Goal: Task Accomplishment & Management: Use online tool/utility

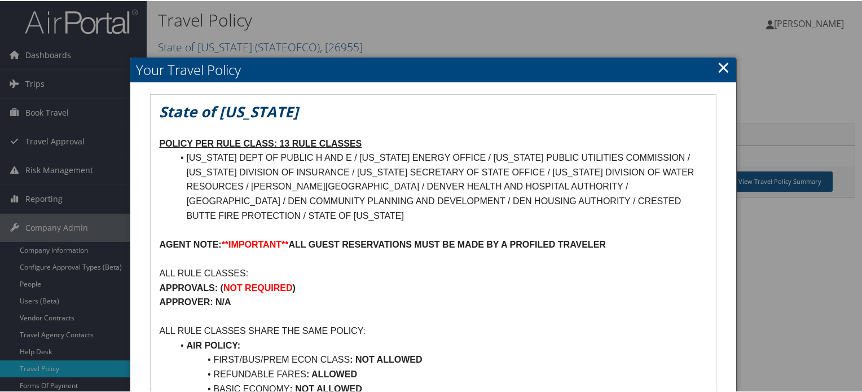
click at [717, 68] on link "×" at bounding box center [723, 66] width 13 height 23
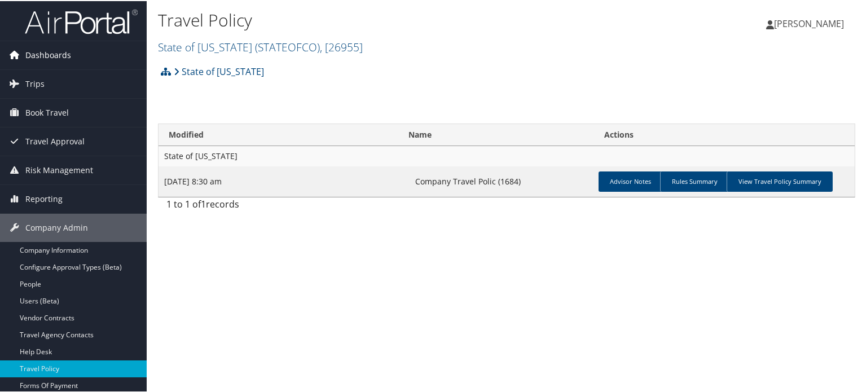
click at [56, 56] on span "Dashboards" at bounding box center [48, 54] width 46 height 28
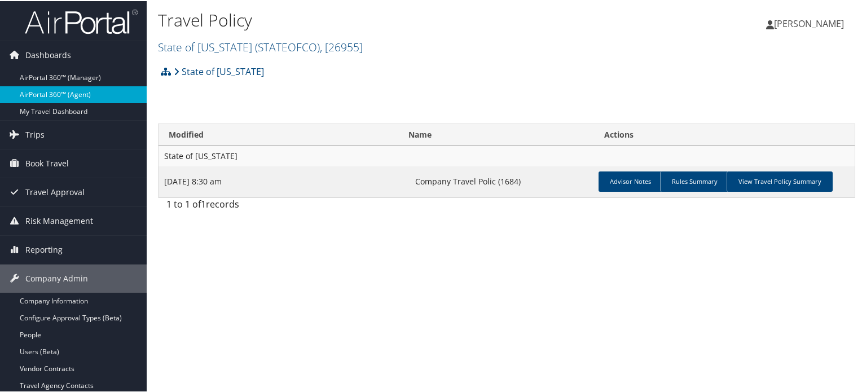
click at [63, 95] on link "AirPortal 360™ (Agent)" at bounding box center [73, 93] width 147 height 17
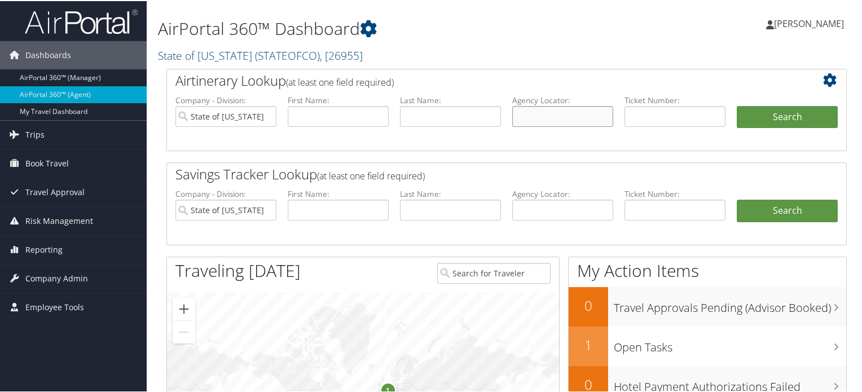
click at [544, 112] on input "text" at bounding box center [562, 115] width 101 height 21
paste input "DPJRF0"
type input "DPJRF0"
click at [265, 115] on input "State of Colorado" at bounding box center [225, 115] width 101 height 21
click at [774, 115] on button "Search" at bounding box center [787, 116] width 101 height 23
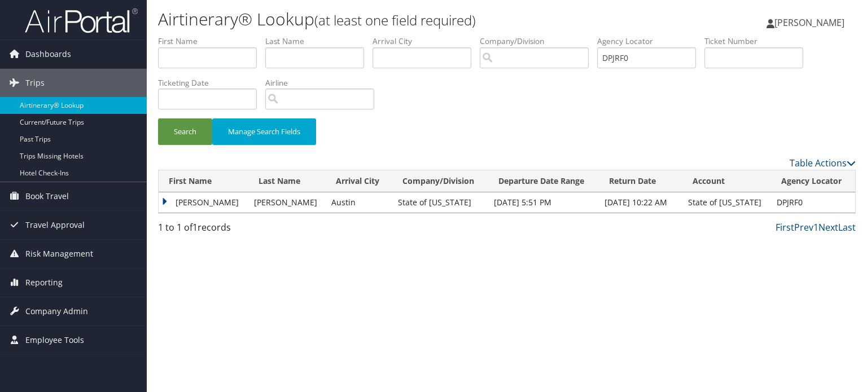
click at [171, 203] on td "BENJAMIN ISAIAH" at bounding box center [204, 202] width 90 height 20
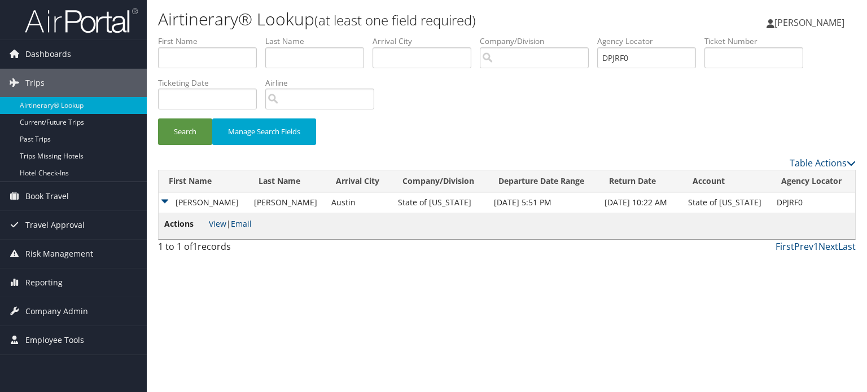
click at [226, 229] on span "View | Email" at bounding box center [230, 223] width 43 height 11
click at [221, 227] on link "View" at bounding box center [217, 223] width 17 height 11
drag, startPoint x: 651, startPoint y: 63, endPoint x: 523, endPoint y: 59, distance: 127.6
click at [523, 36] on ul "First Name Last Name Departure City Arrival City Company/Division Airport/City …" at bounding box center [506, 36] width 697 height 0
paste input "W1V"
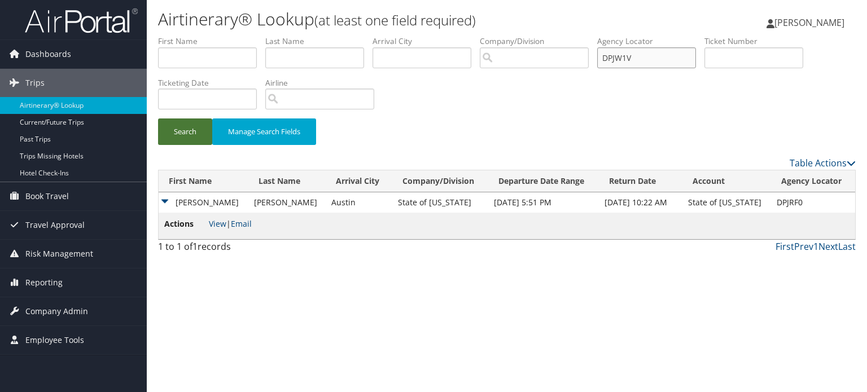
type input "DPJW1V"
click at [204, 128] on button "Search" at bounding box center [185, 132] width 54 height 27
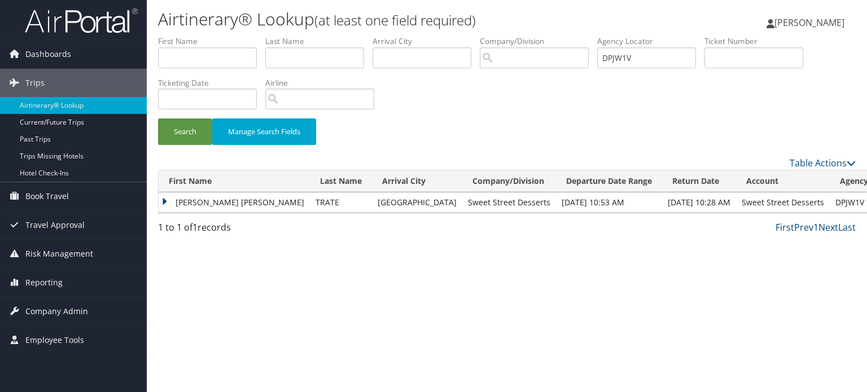
click at [167, 196] on td "KIMBERLY JO" at bounding box center [234, 202] width 151 height 20
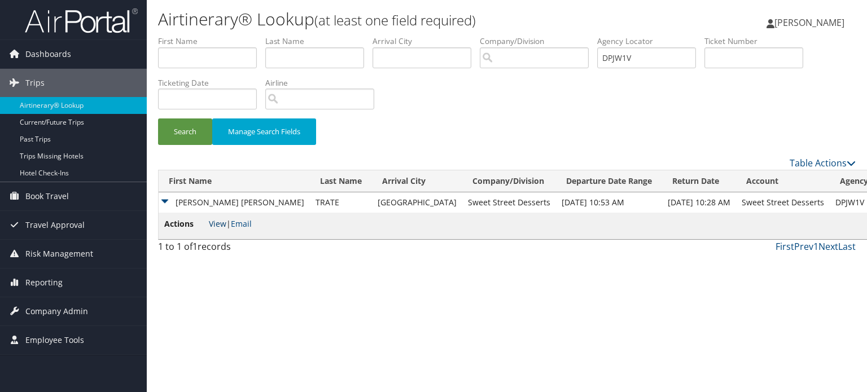
click at [212, 225] on link "View" at bounding box center [217, 223] width 17 height 11
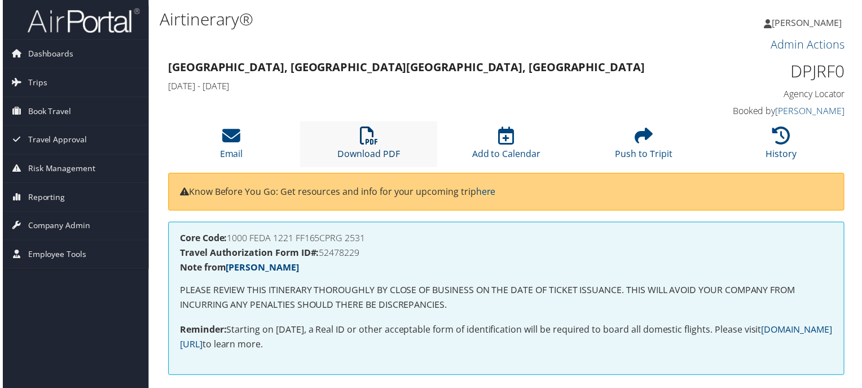
click at [357, 151] on link "Download PDF" at bounding box center [368, 147] width 63 height 27
drag, startPoint x: 717, startPoint y: 225, endPoint x: 600, endPoint y: 255, distance: 120.0
click at [717, 225] on div "Core Code: 1000 FEDA 1221 FF165CPRG 2531 Travel Authorization Form ID#: 5247822…" at bounding box center [506, 299] width 681 height 153
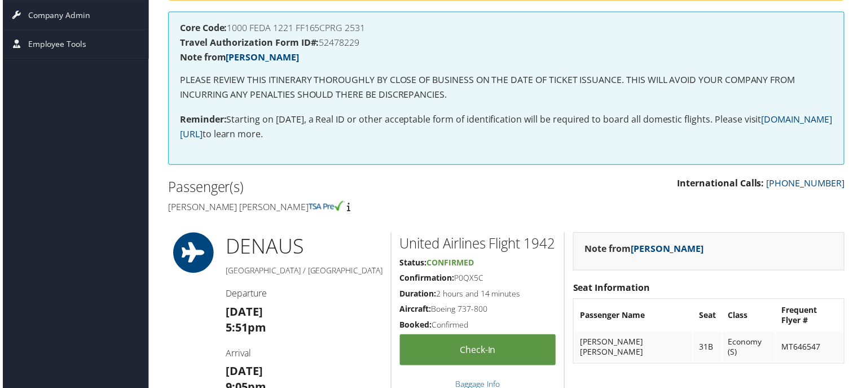
scroll to position [226, 0]
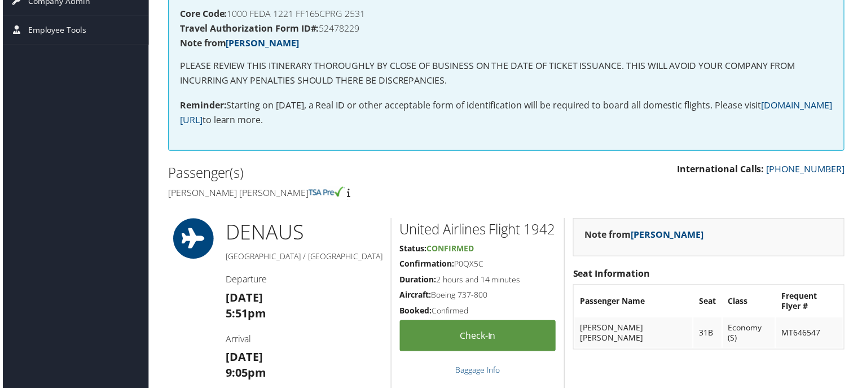
click at [187, 194] on h4 "Benjamin isaiah Hmiel" at bounding box center [332, 193] width 332 height 12
drag, startPoint x: 187, startPoint y: 194, endPoint x: 245, endPoint y: 196, distance: 58.2
click at [245, 196] on h4 "Benjamin isaiah Hmiel" at bounding box center [332, 193] width 332 height 12
copy h4 "Benjamin isaiah Hmiel"
click at [740, 372] on div "Note from Iqbal Ansari Seat Information Passenger Name Seat Class Frequent Flye…" at bounding box center [710, 313] width 291 height 188
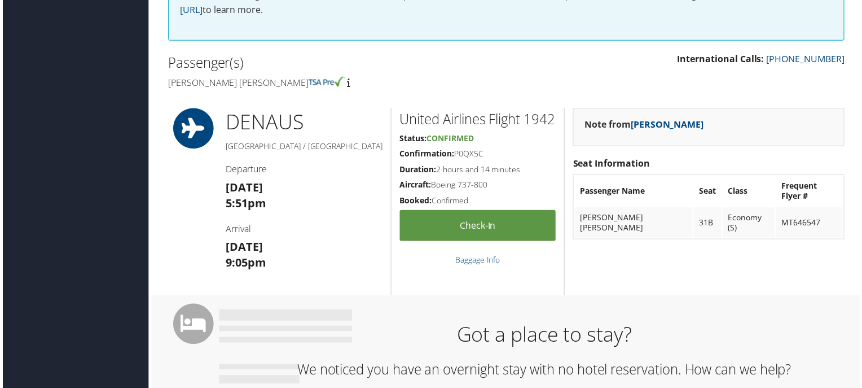
scroll to position [339, 0]
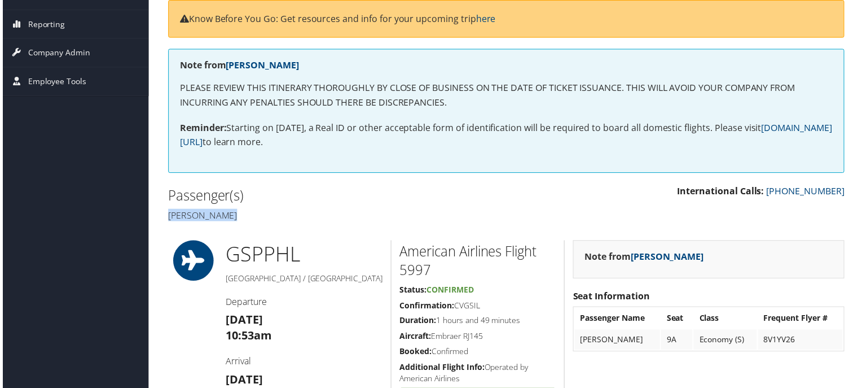
scroll to position [174, 0]
click at [181, 212] on h4 "[PERSON_NAME]" at bounding box center [332, 216] width 332 height 12
drag, startPoint x: 181, startPoint y: 212, endPoint x: 247, endPoint y: 212, distance: 66.6
click at [247, 212] on h4 "[PERSON_NAME]" at bounding box center [332, 216] width 332 height 12
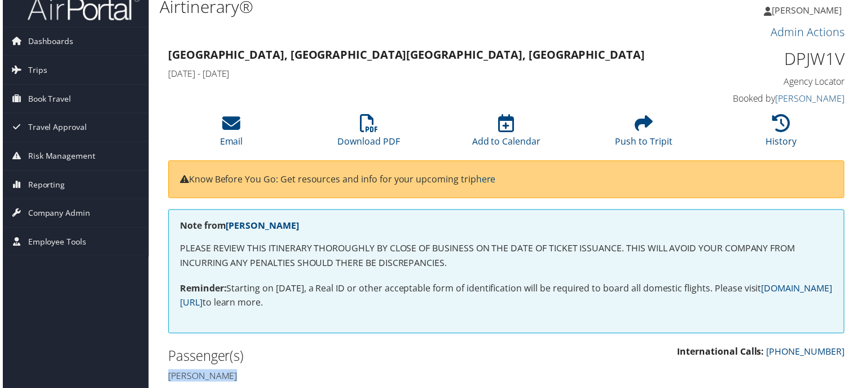
scroll to position [0, 0]
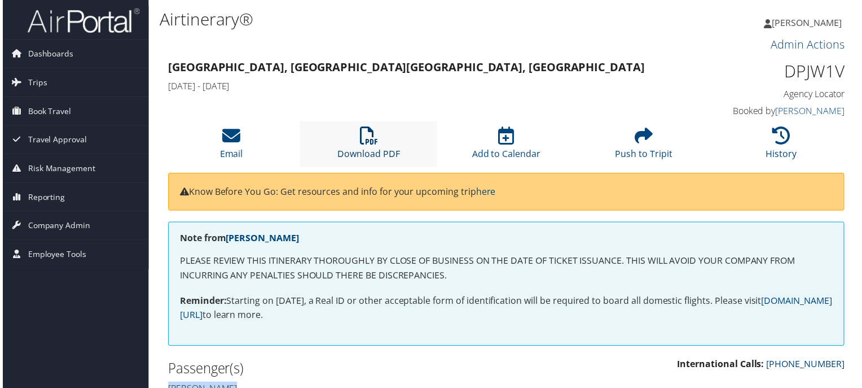
click at [368, 128] on icon at bounding box center [368, 137] width 18 height 18
